Goal: Find specific page/section

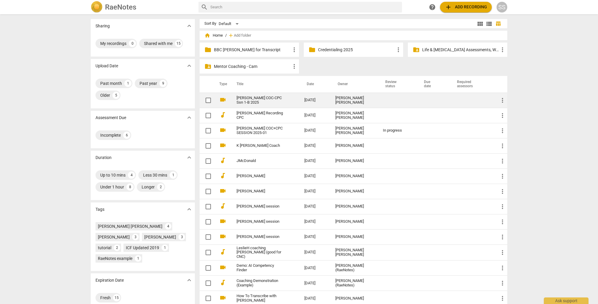
click at [276, 100] on link "[PERSON_NAME] COC-CPC Ssn 1-B 2025" at bounding box center [260, 100] width 46 height 9
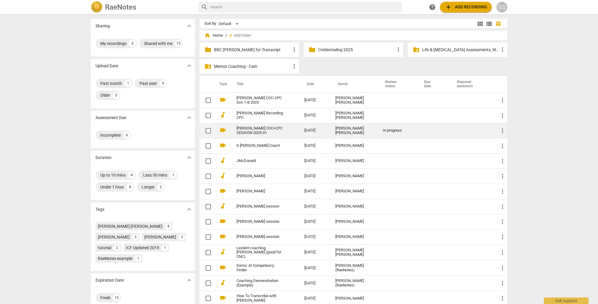
click at [273, 129] on link "[PERSON_NAME] COC+CPC SESSION 2025-01" at bounding box center [260, 130] width 46 height 9
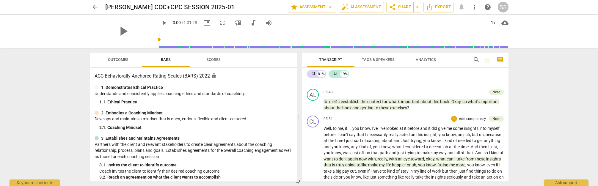
scroll to position [843, 0]
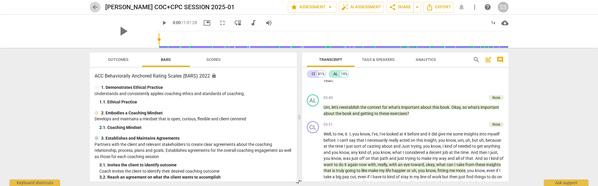
click at [95, 6] on span "arrow_back" at bounding box center [95, 7] width 7 height 7
